Goal: Information Seeking & Learning: Find specific fact

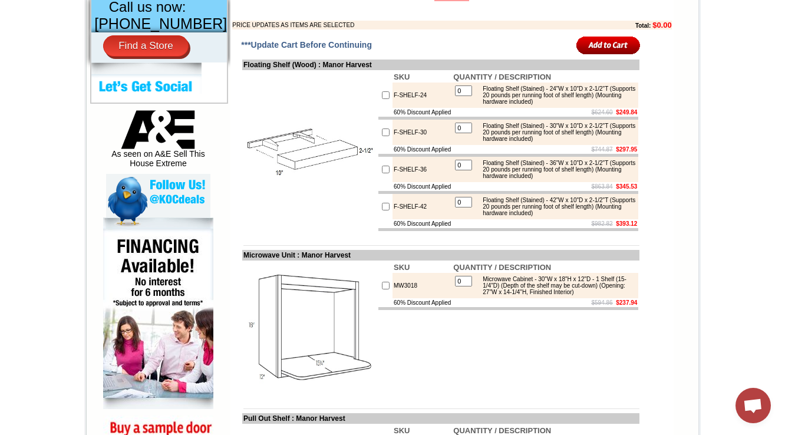
scroll to position [545, 0]
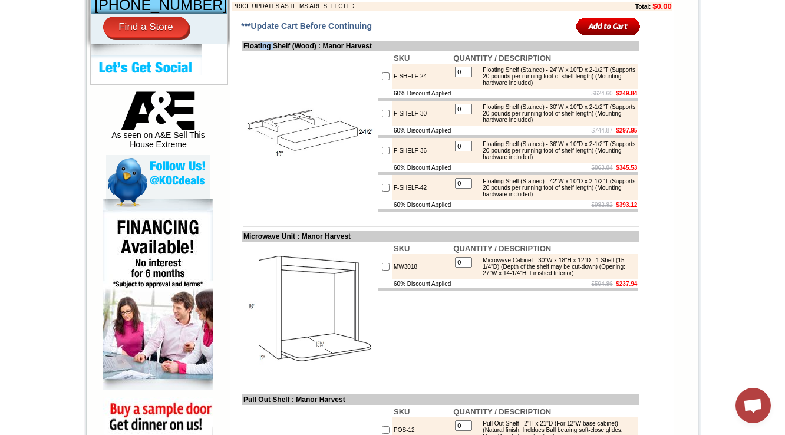
drag, startPoint x: 250, startPoint y: 80, endPoint x: 269, endPoint y: 80, distance: 18.8
click at [267, 51] on td "Floating Shelf (Wood) : Manor Harvest" at bounding box center [440, 46] width 397 height 11
drag, startPoint x: 398, startPoint y: 113, endPoint x: 380, endPoint y: 115, distance: 18.5
click at [392, 89] on td "F-SHELF-24" at bounding box center [421, 76] width 59 height 25
copy td "F-SHELF-24"
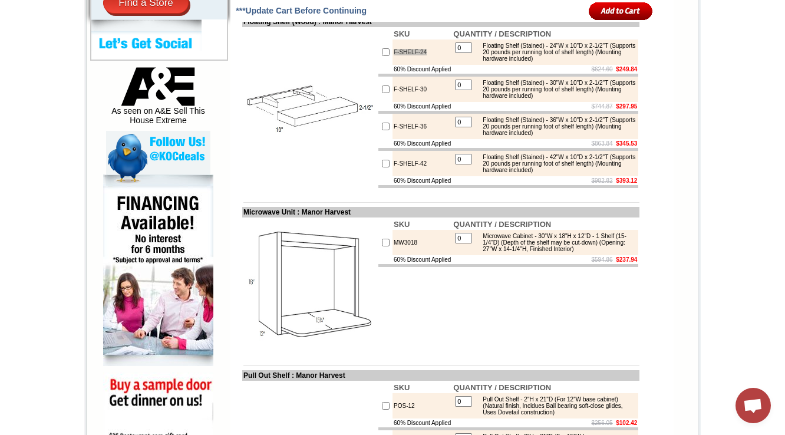
scroll to position [640, 0]
